Goal: Find specific page/section: Find specific page/section

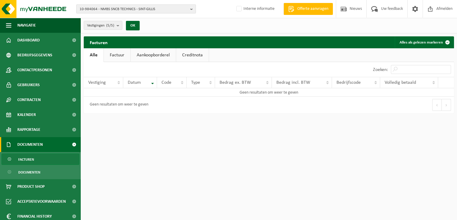
click at [96, 10] on span "10-984064 - NMBS SNCB TECHNICS - SINT-GILLIS" at bounding box center [133, 9] width 108 height 9
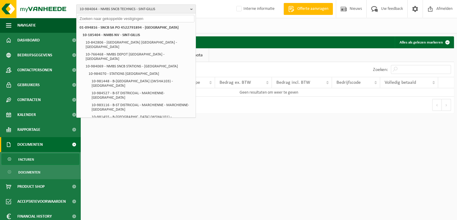
paste input "10-736564"
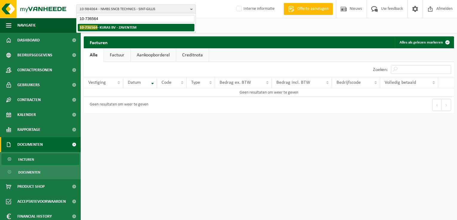
type input "10-736564"
click at [102, 26] on strong "10-736564 - KURAS BV - ZAVENTEM" at bounding box center [107, 27] width 57 height 4
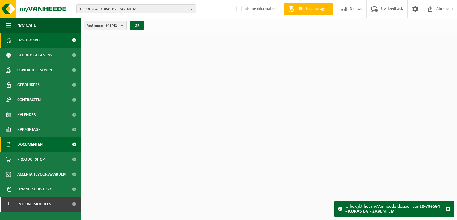
click at [39, 145] on span "Documenten" at bounding box center [29, 144] width 25 height 15
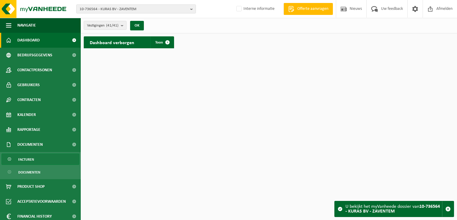
click at [38, 158] on link "Facturen" at bounding box center [40, 159] width 78 height 11
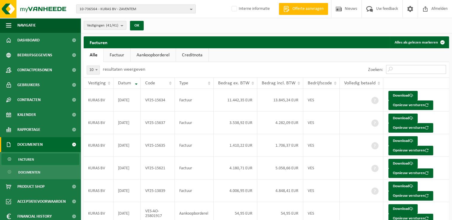
click at [416, 68] on input "Zoeken:" at bounding box center [416, 69] width 60 height 9
paste input "VF25-15637"
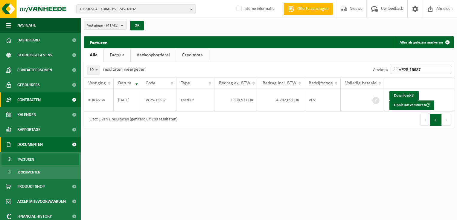
type input "VF25-15637"
click at [96, 10] on span "10-736564 - KURAS BV - ZAVENTEM" at bounding box center [133, 9] width 108 height 9
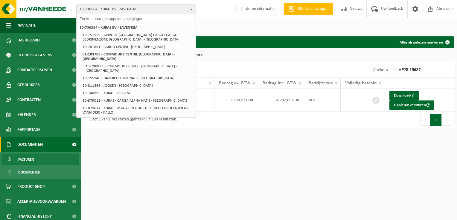
paste input "10-779326"
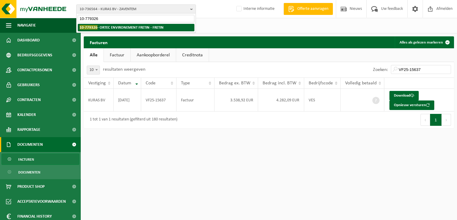
type input "10-779326"
click at [102, 28] on strong "10-779326 - ORTEC ENVIRONEMENT FRETIN - FRETIN" at bounding box center [121, 27] width 84 height 4
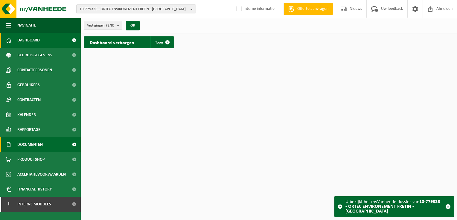
click at [27, 146] on span "Documenten" at bounding box center [29, 144] width 25 height 15
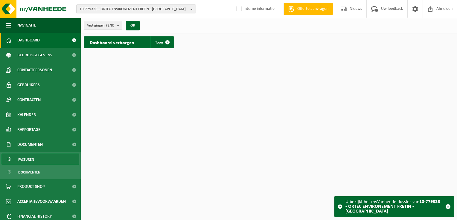
click at [33, 163] on span "Facturen" at bounding box center [26, 159] width 16 height 11
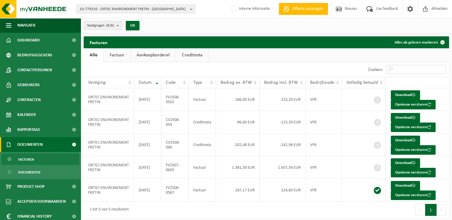
click at [406, 72] on input "Zoeken:" at bounding box center [416, 69] width 60 height 9
paste input "CV2508-060"
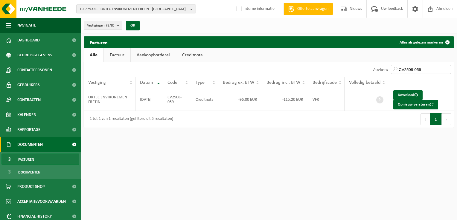
type input "CV2508-059"
click at [124, 10] on span "10-779326 - ORTEC ENVIRONEMENT FRETIN - [GEOGRAPHIC_DATA]" at bounding box center [133, 9] width 108 height 9
paste input "10-759208"
type input "10-759208"
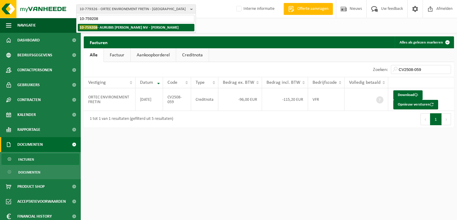
click at [106, 27] on strong "10-759208 - AURUBIS [PERSON_NAME] NV - [PERSON_NAME]" at bounding box center [128, 27] width 99 height 4
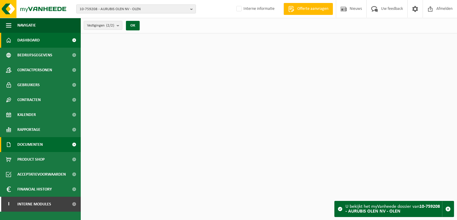
click at [47, 142] on link "Documenten" at bounding box center [40, 144] width 81 height 15
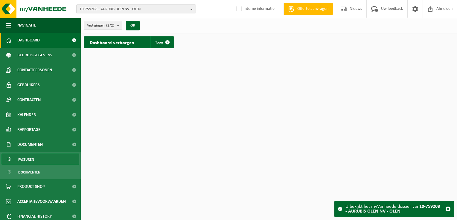
click at [26, 162] on span "Facturen" at bounding box center [26, 159] width 16 height 11
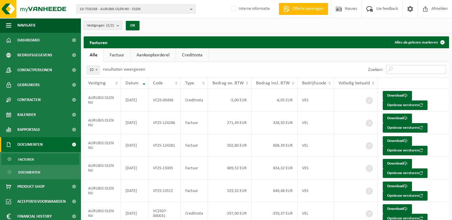
click at [419, 70] on input "Zoeken:" at bounding box center [416, 69] width 60 height 9
paste input "VC25-00496"
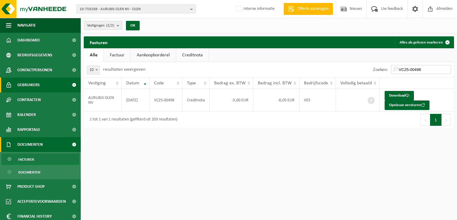
type input "VC25-00496"
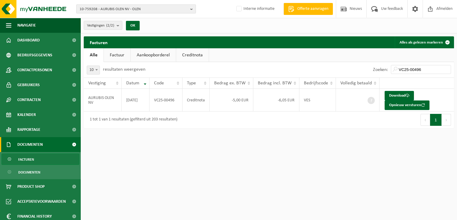
click at [95, 7] on span "10-759208 - AURUBIS OLEN NV - OLEN" at bounding box center [133, 9] width 108 height 9
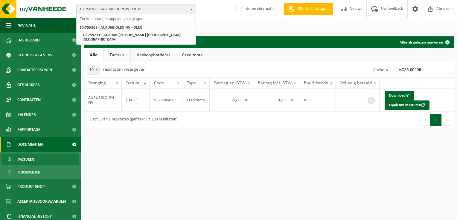
paste input "10-846339"
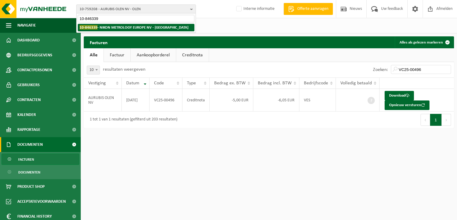
type input "10-846339"
click at [113, 29] on strong "10-846339 - NIKON METROLOGY EUROPE NV - [GEOGRAPHIC_DATA]" at bounding box center [133, 27] width 109 height 4
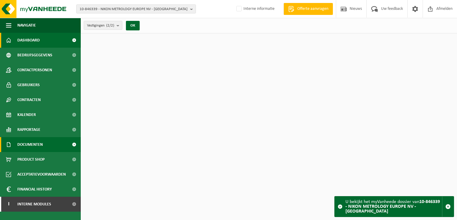
click at [39, 148] on span "Documenten" at bounding box center [29, 144] width 25 height 15
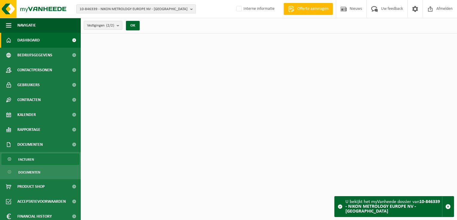
click at [36, 156] on link "Facturen" at bounding box center [40, 159] width 78 height 11
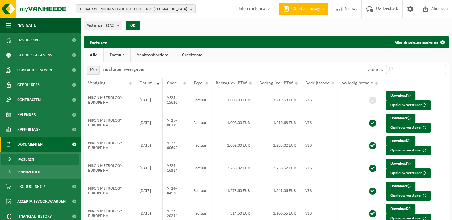
click at [416, 71] on input "Zoeken:" at bounding box center [416, 69] width 60 height 9
paste input "VF25-15626"
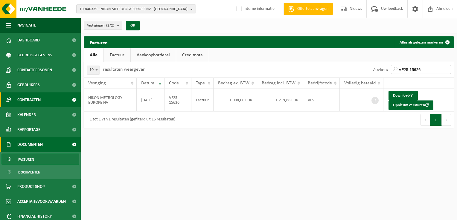
type input "VF25-15626"
